Goal: Complete application form: Complete application form

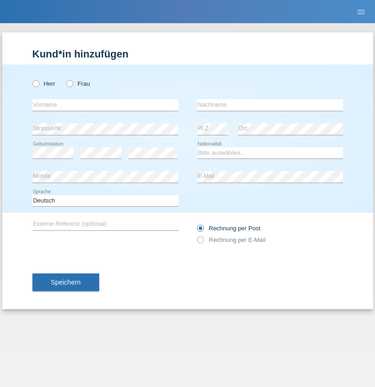
radio input "true"
click at [105, 105] on input "text" at bounding box center [105, 105] width 146 height 12
type input "rochana"
click at [270, 105] on input "text" at bounding box center [270, 105] width 146 height 12
type input "momen"
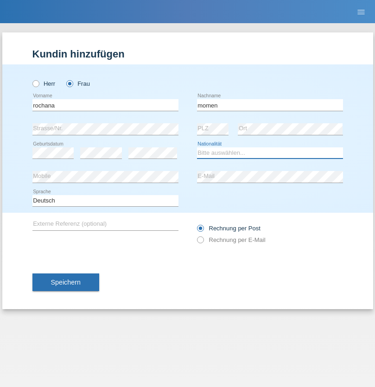
select select "CH"
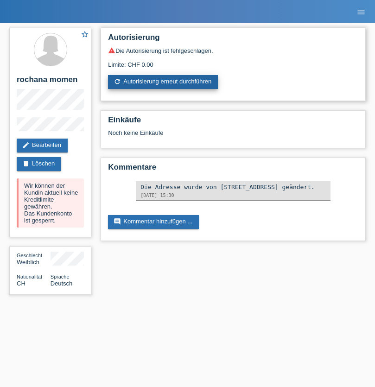
click at [163, 82] on link "refresh Autorisierung erneut durchführen" at bounding box center [163, 82] width 110 height 14
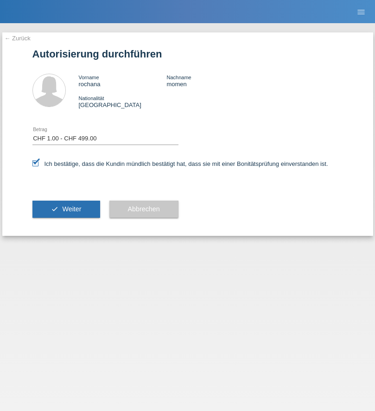
select select "1"
click at [66, 209] on span "Weiter" at bounding box center [71, 208] width 19 height 7
